Goal: Check status

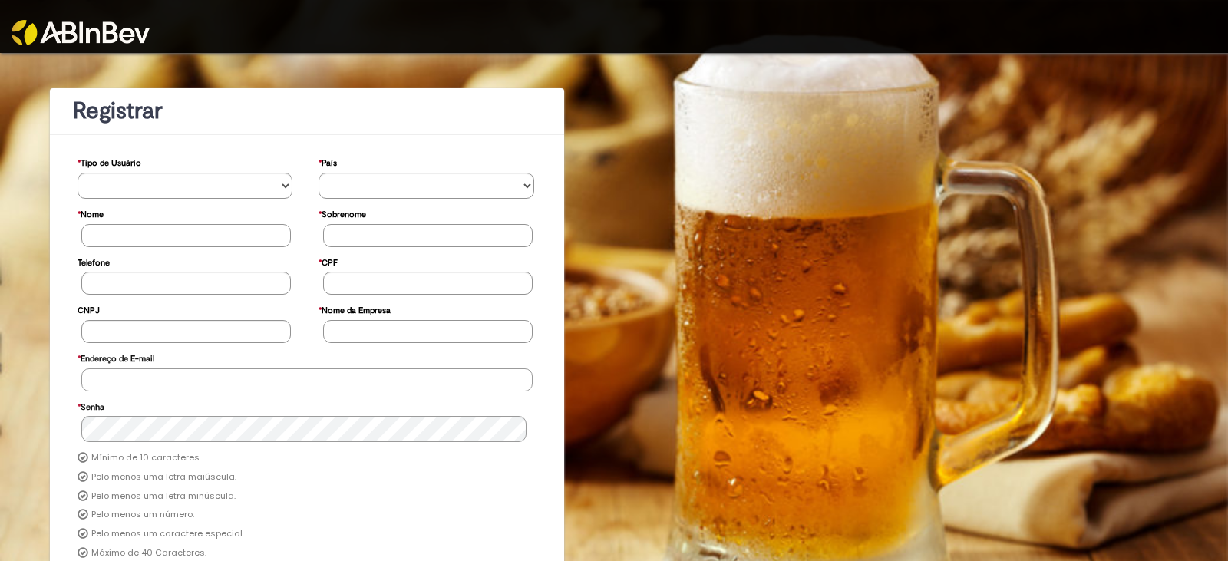
type input "**********"
click at [149, 33] on img at bounding box center [81, 32] width 138 height 25
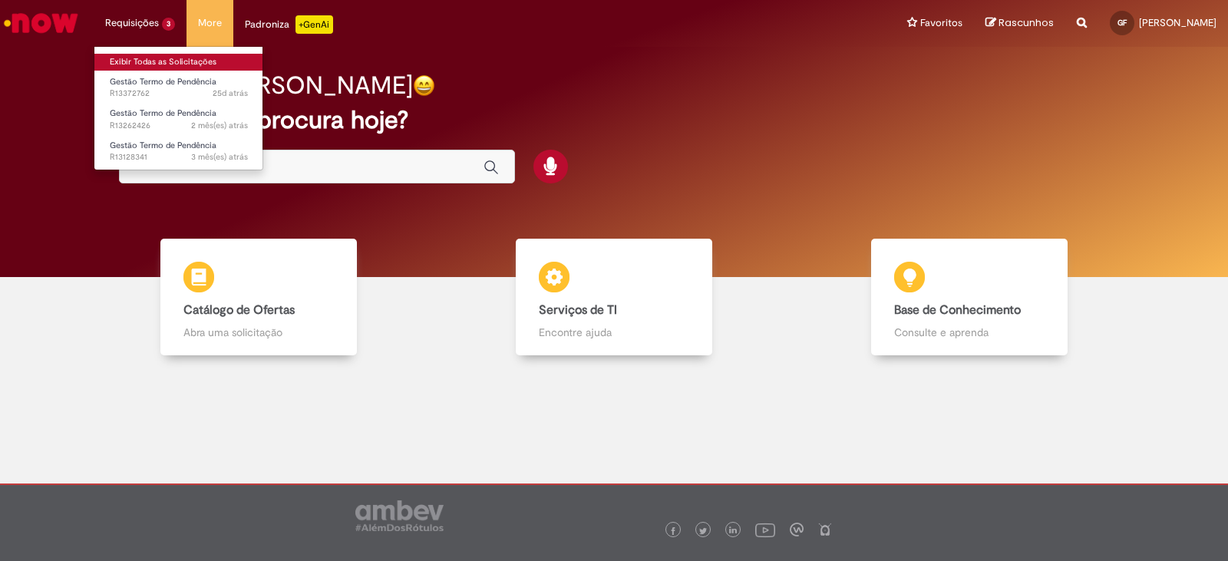
click at [141, 60] on link "Exibir Todas as Solicitações" at bounding box center [178, 62] width 169 height 17
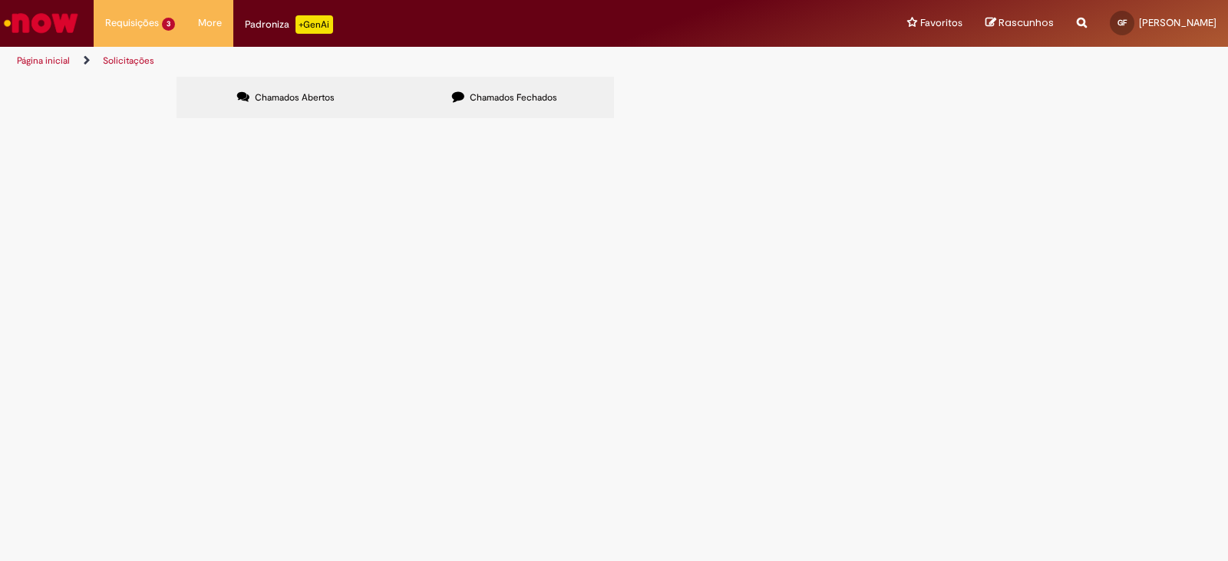
click at [0, 0] on span "Boa tarde! segue retorno do último termo: cte 1056 não foi pago , conforme anex…" at bounding box center [0, 0] width 0 height 0
